Goal: Check status: Check status

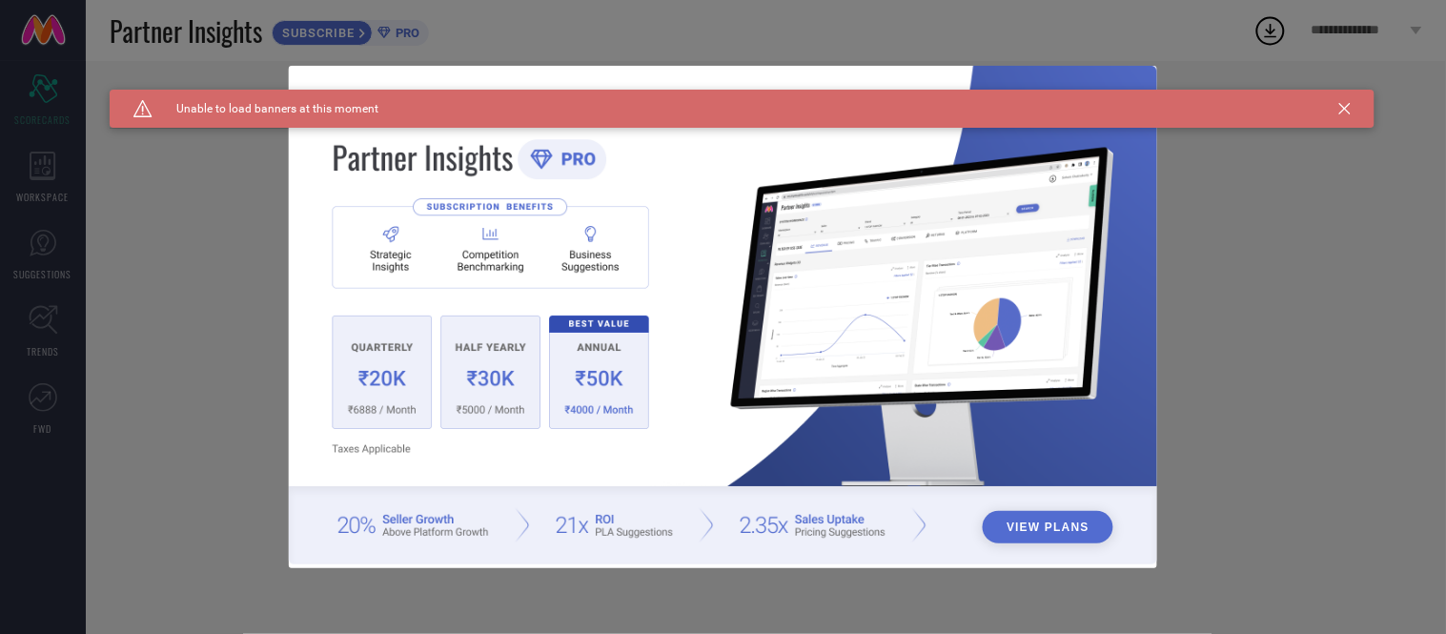
type input "All"
click at [1340, 106] on icon at bounding box center [1344, 108] width 11 height 11
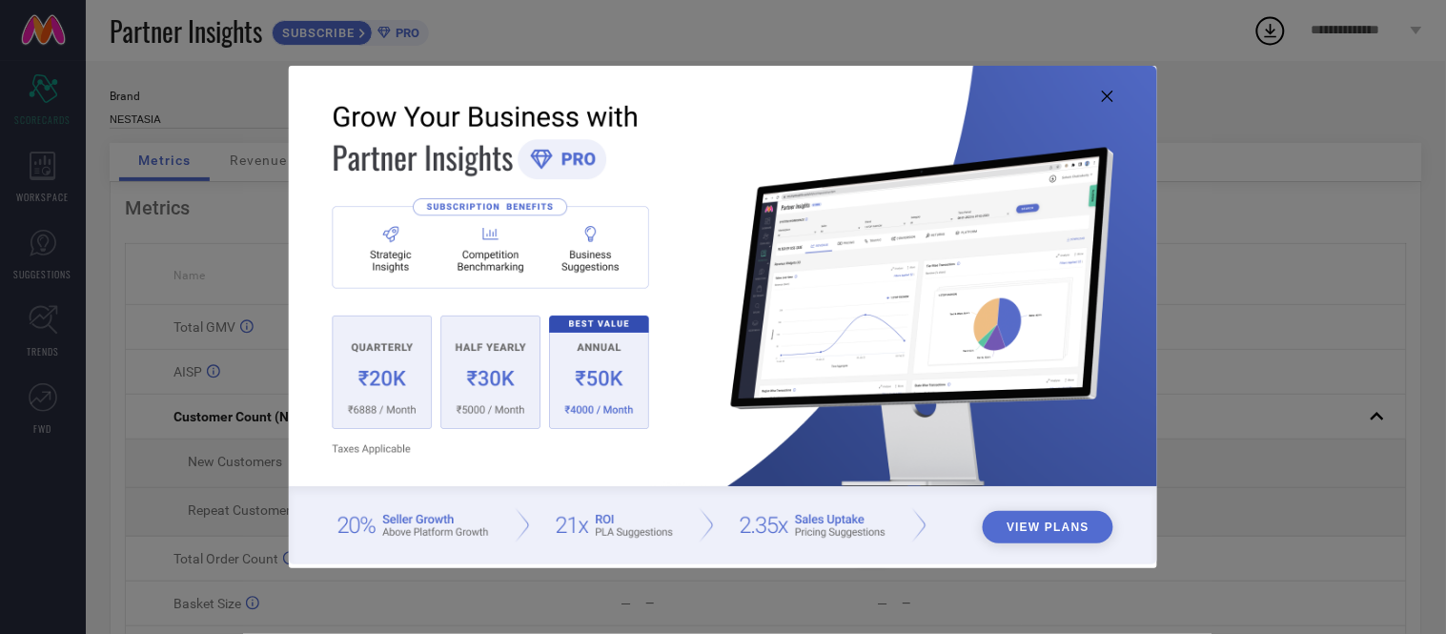
click at [1109, 92] on icon at bounding box center [1107, 96] width 11 height 11
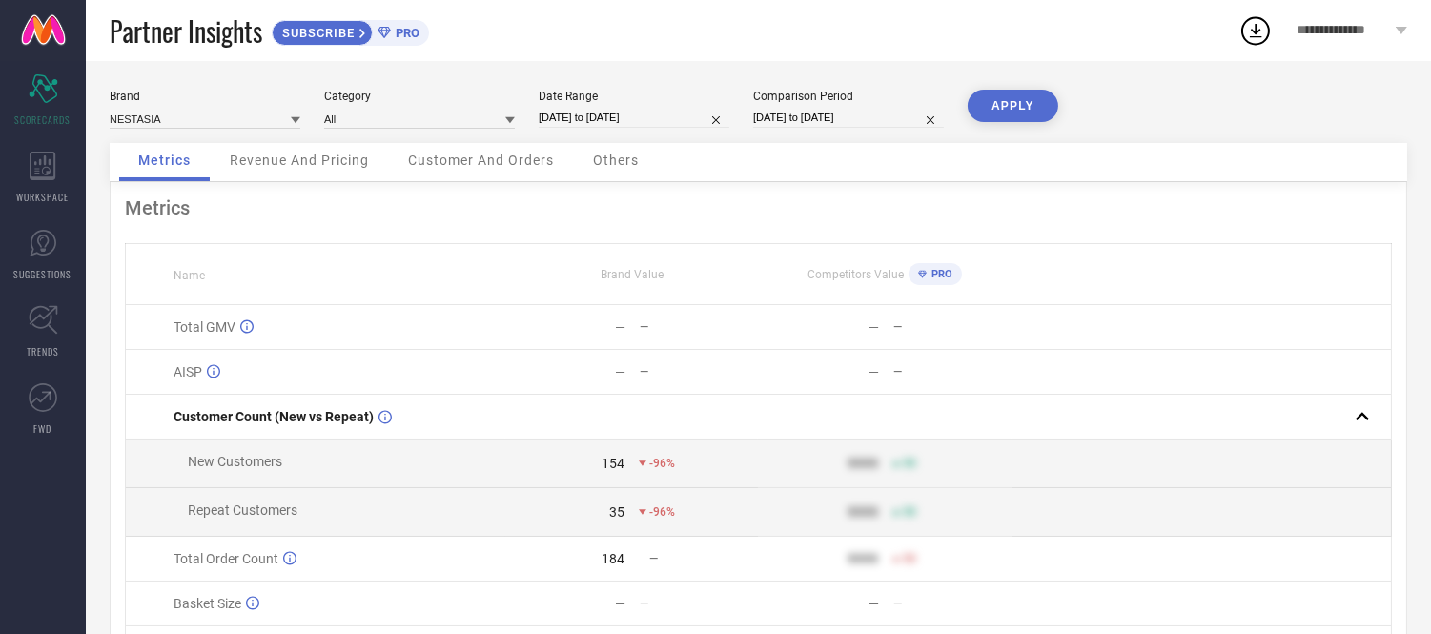
select select "8"
select select "2025"
select select "9"
select select "2025"
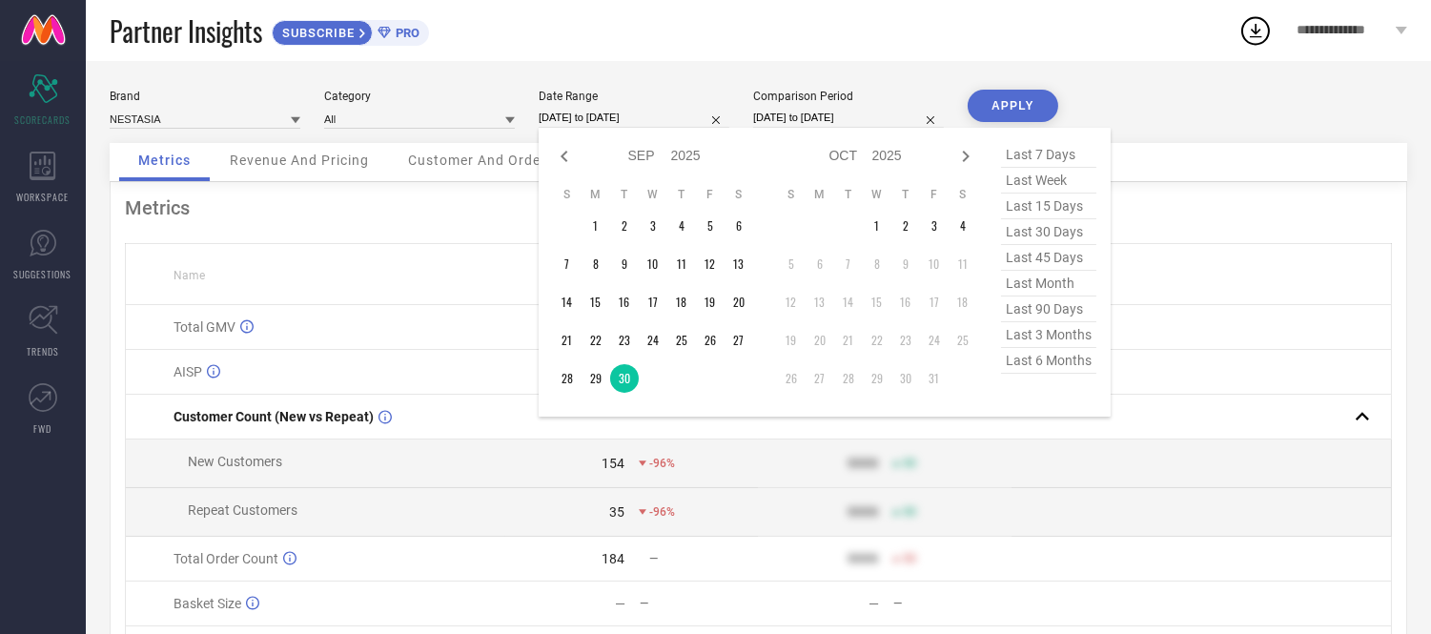
click at [643, 122] on input "[DATE] to [DATE]" at bounding box center [634, 118] width 191 height 20
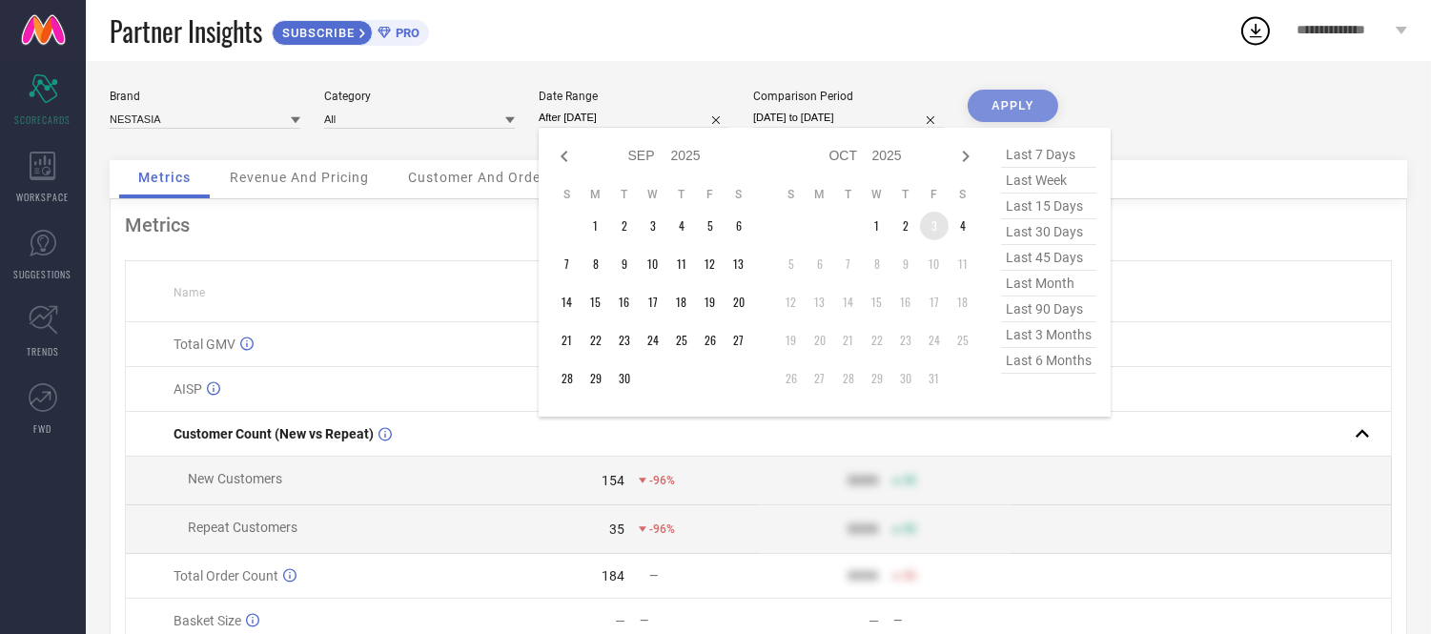
click at [937, 223] on td "3" at bounding box center [934, 226] width 29 height 29
type input "[DATE] to [DATE]"
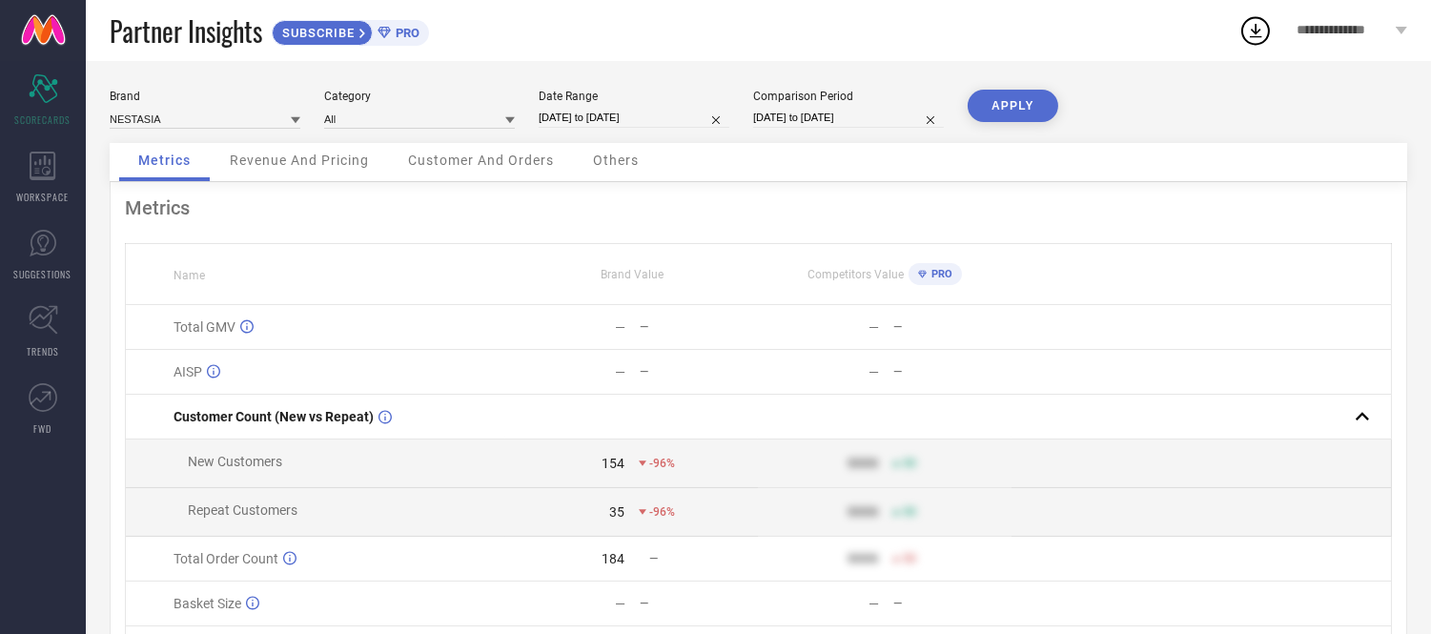
click at [991, 109] on button "APPLY" at bounding box center [1013, 106] width 91 height 32
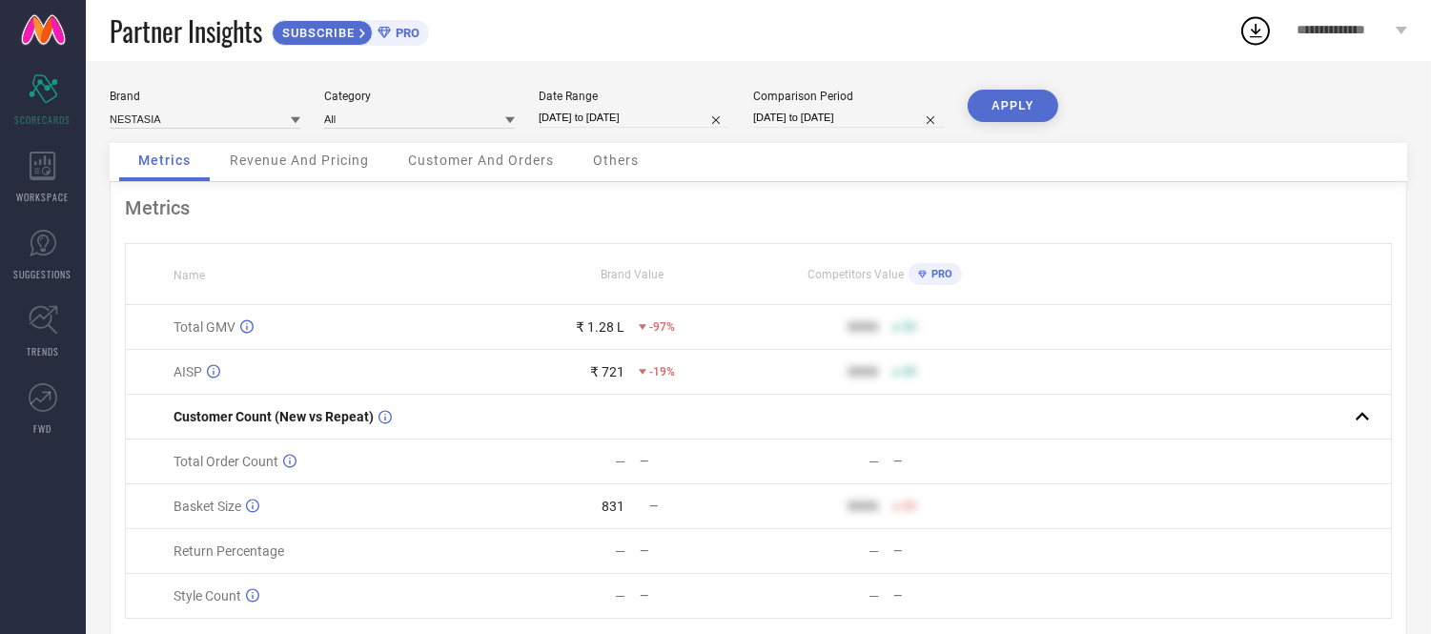
click at [621, 162] on span "Others" at bounding box center [616, 160] width 46 height 15
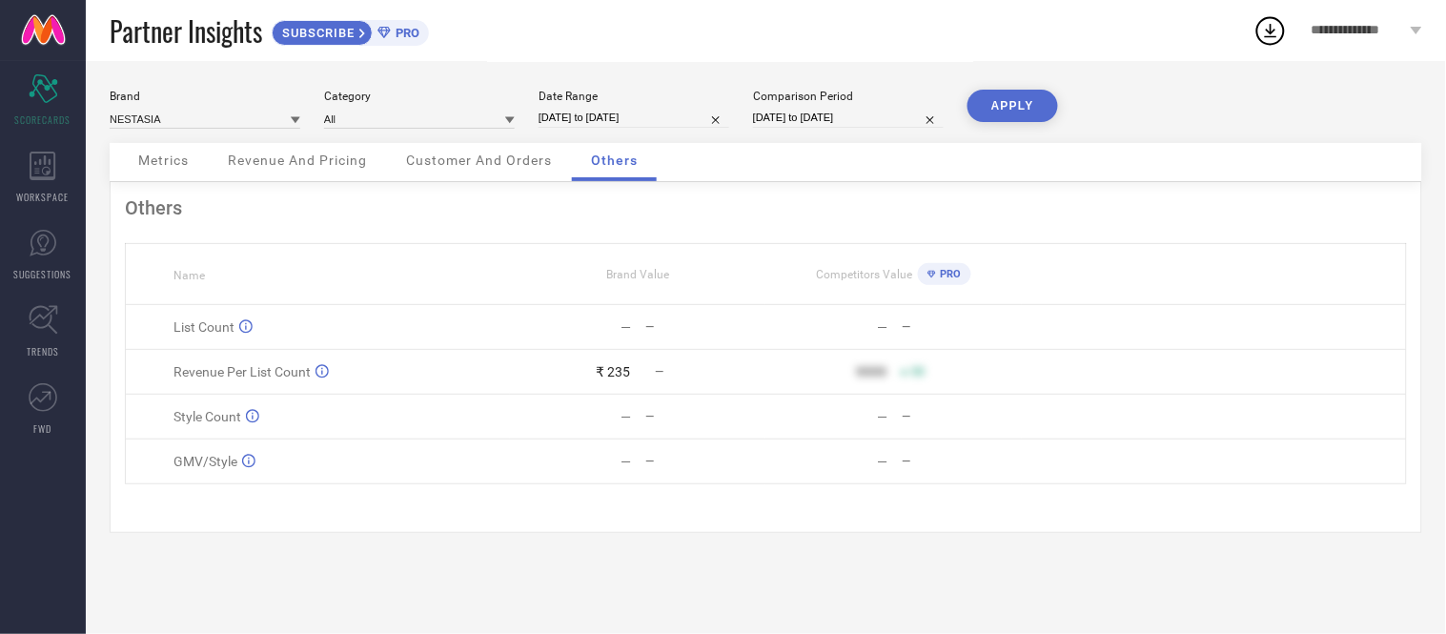
select select "9"
select select "2025"
select select "10"
select select "2025"
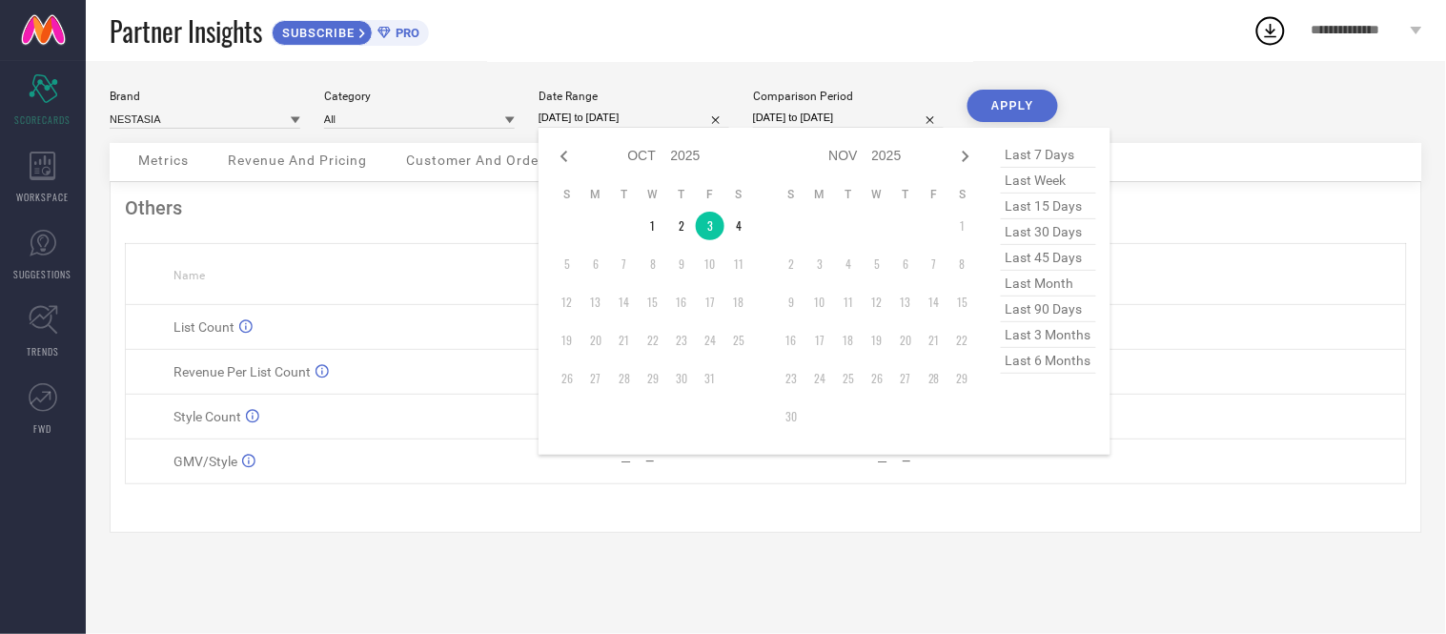
click at [687, 114] on input "[DATE] to [DATE]" at bounding box center [634, 118] width 191 height 20
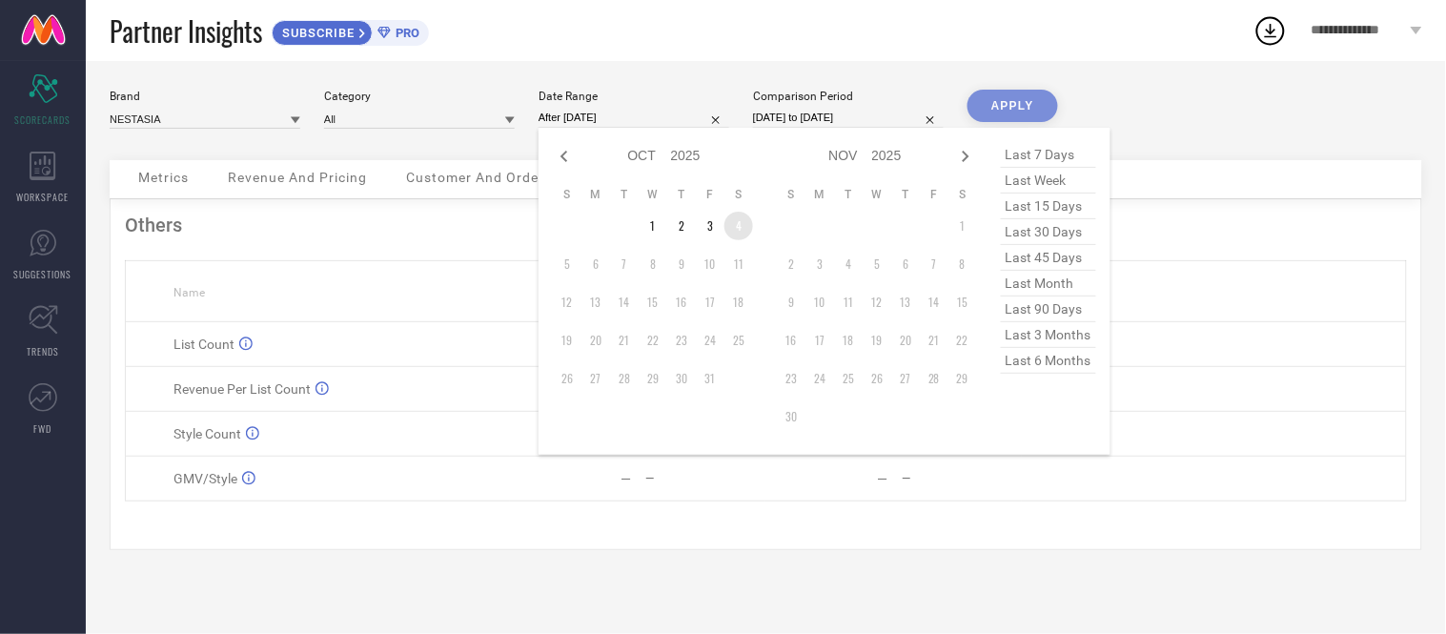
click at [741, 229] on td "4" at bounding box center [739, 226] width 29 height 29
type input "[DATE] to [DATE]"
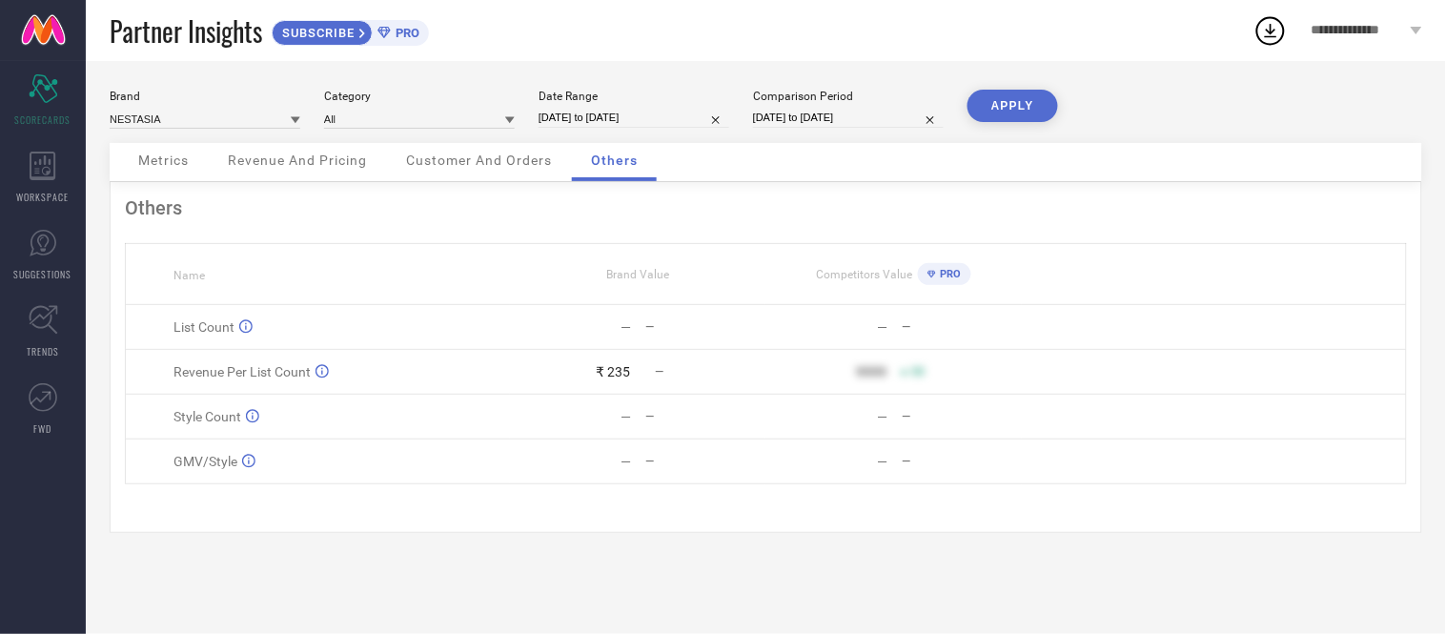
click at [1022, 99] on button "APPLY" at bounding box center [1013, 106] width 91 height 32
